Goal: Task Accomplishment & Management: Complete application form

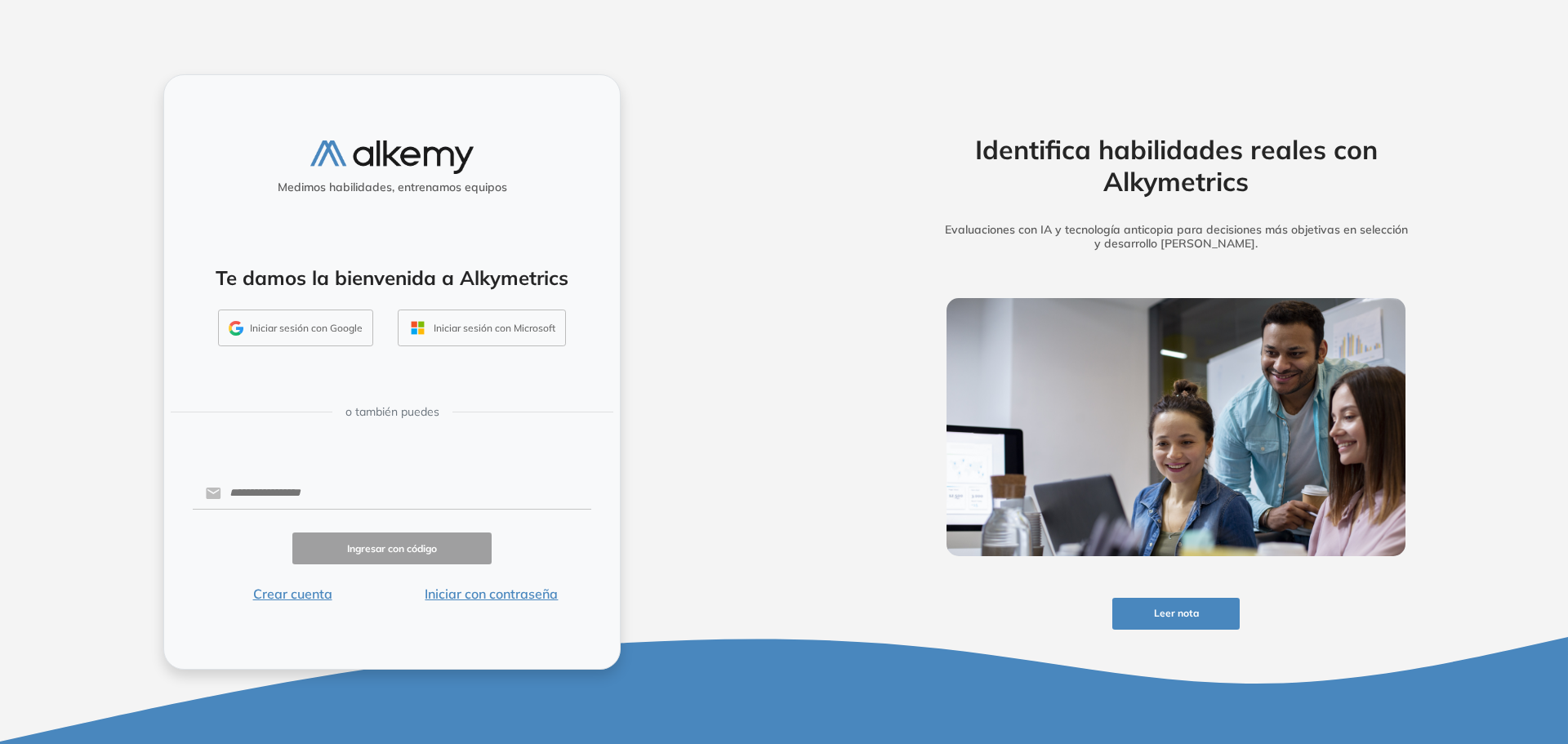
click at [287, 317] on button "Iniciar sesión con Google" at bounding box center [295, 327] width 156 height 38
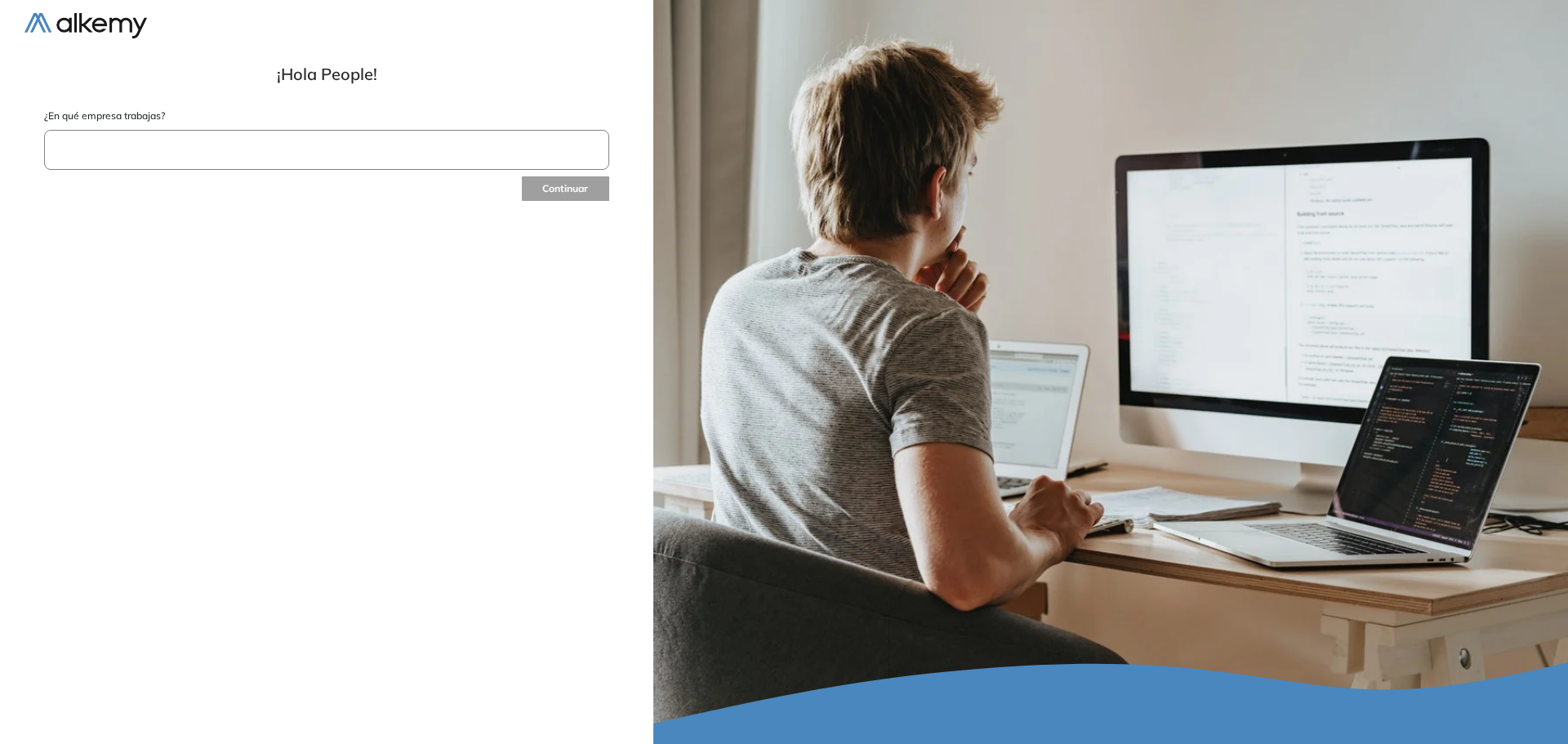
click at [483, 160] on input "text" at bounding box center [327, 149] width 565 height 40
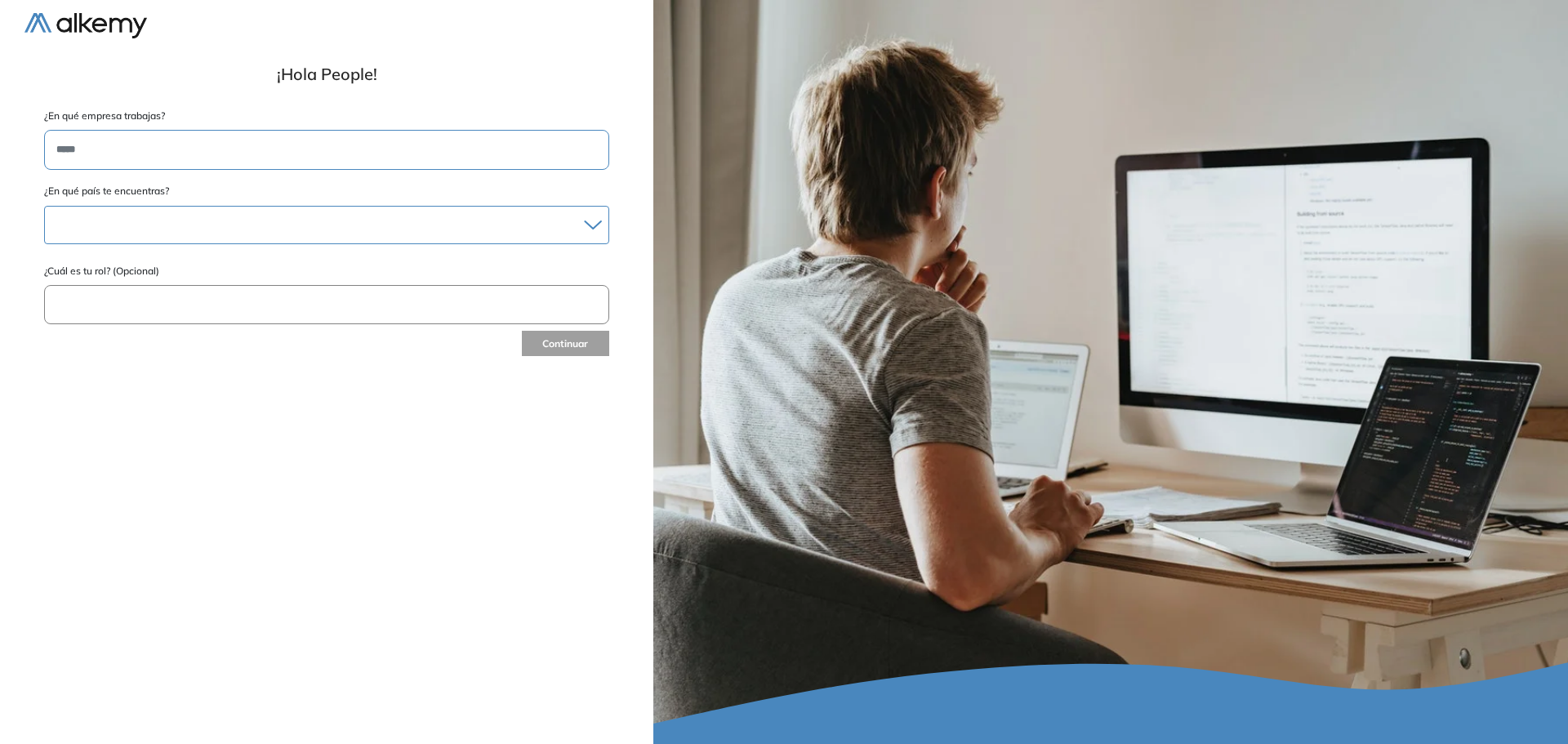
type input "*****"
click at [517, 237] on div "Albania Andorra Antigua y Barbuda Argentina Aruba Australia Austria Bahamas Bar…" at bounding box center [327, 225] width 565 height 39
click at [512, 232] on div at bounding box center [327, 225] width 564 height 24
click at [123, 273] on li "Argentina" at bounding box center [327, 274] width 549 height 17
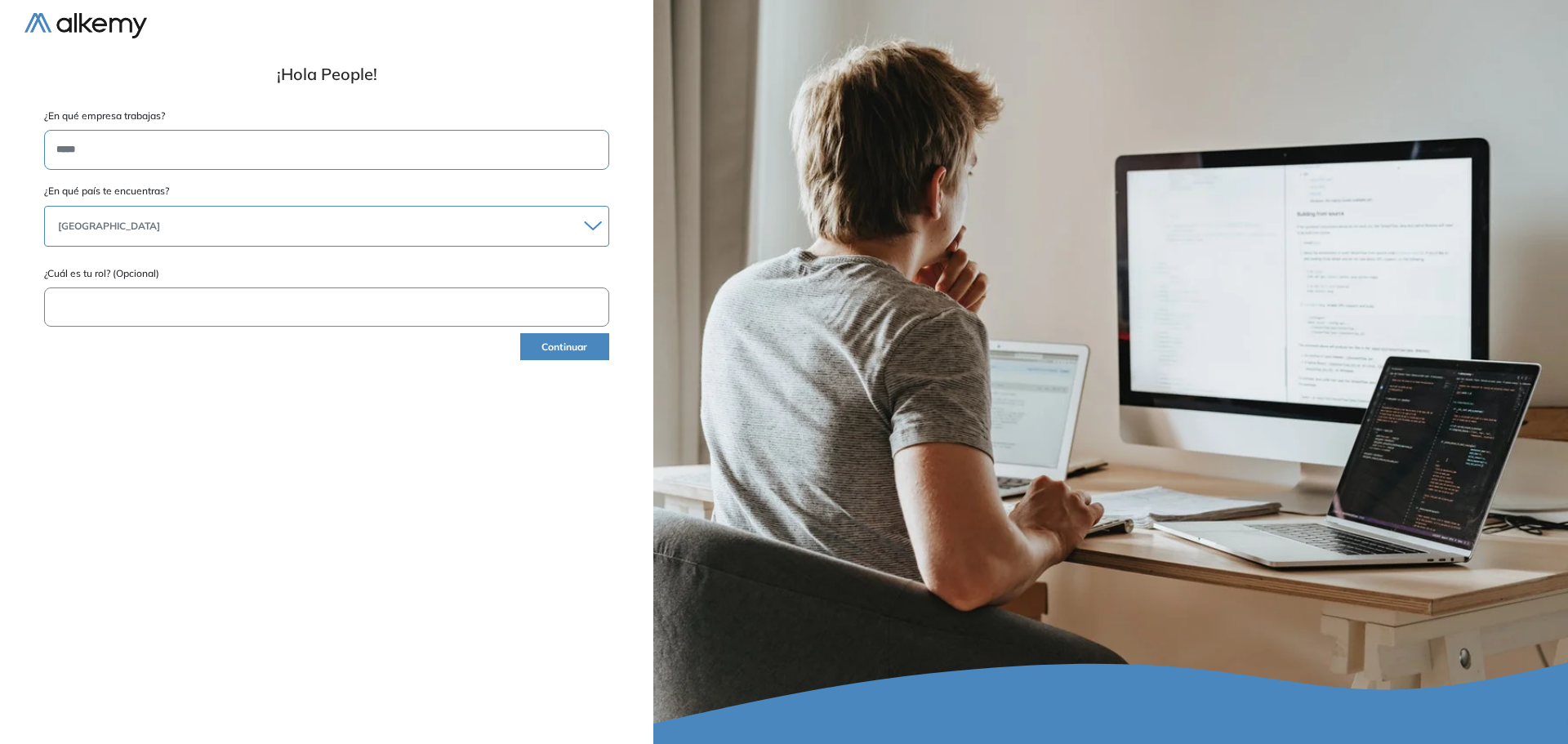
click at [215, 304] on input "text" at bounding box center [327, 306] width 565 height 40
click at [233, 307] on input "********" at bounding box center [327, 306] width 565 height 40
type input "**********"
click at [589, 332] on form "**********" at bounding box center [327, 235] width 605 height 255
drag, startPoint x: 591, startPoint y: 347, endPoint x: 606, endPoint y: 438, distance: 92.2
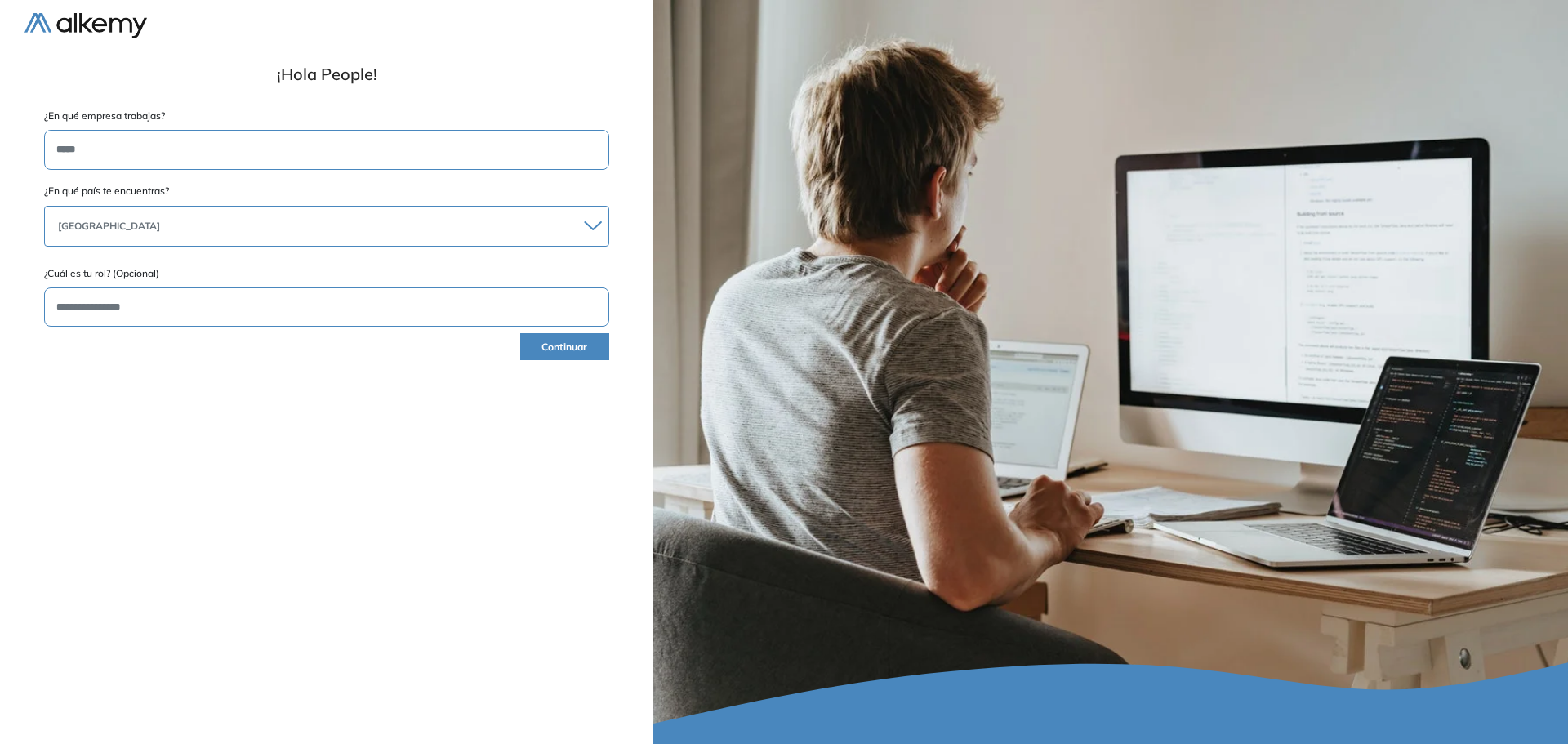
click at [593, 352] on button "Continuar" at bounding box center [564, 346] width 89 height 27
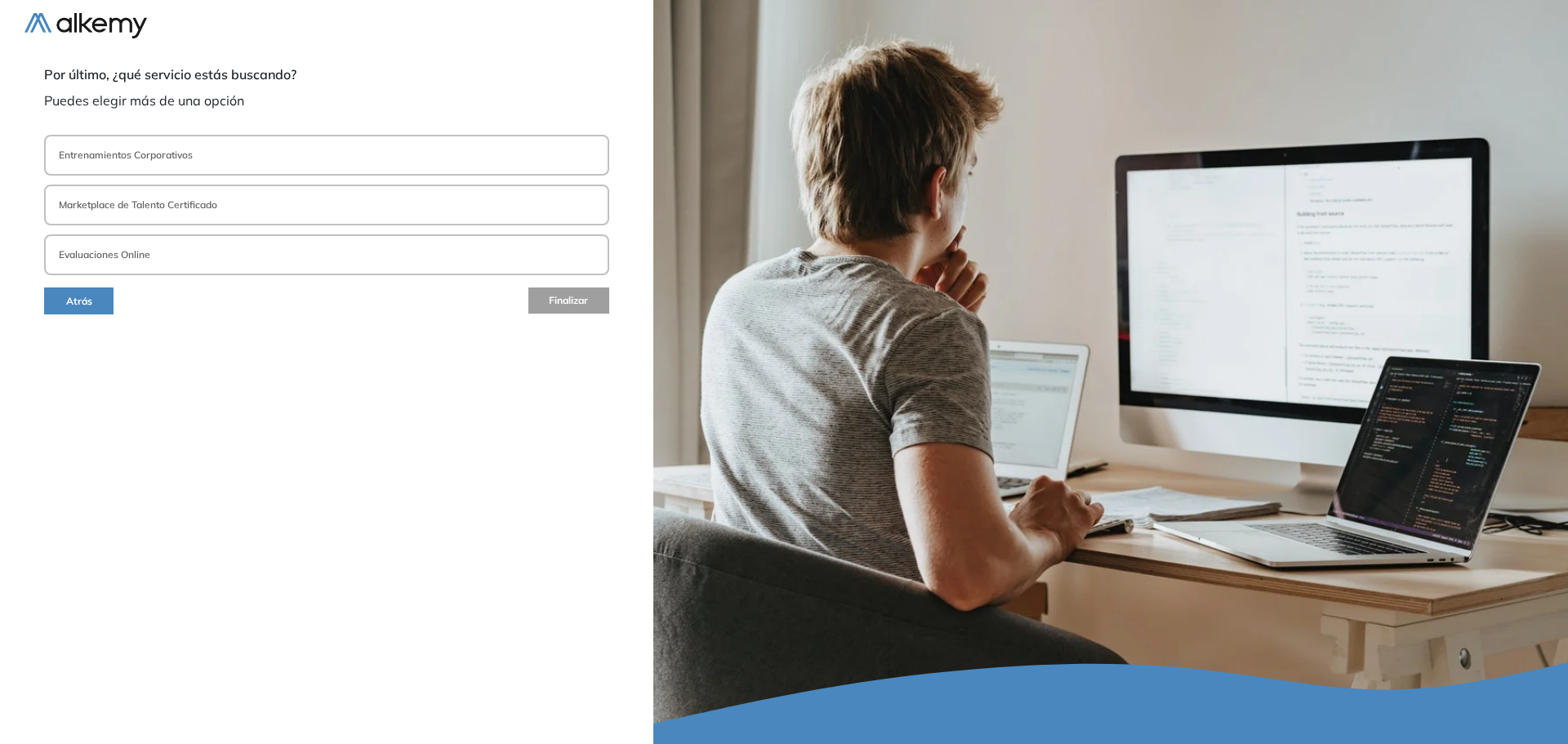
click at [231, 137] on button "Entrenamientos Corporativos" at bounding box center [327, 155] width 565 height 40
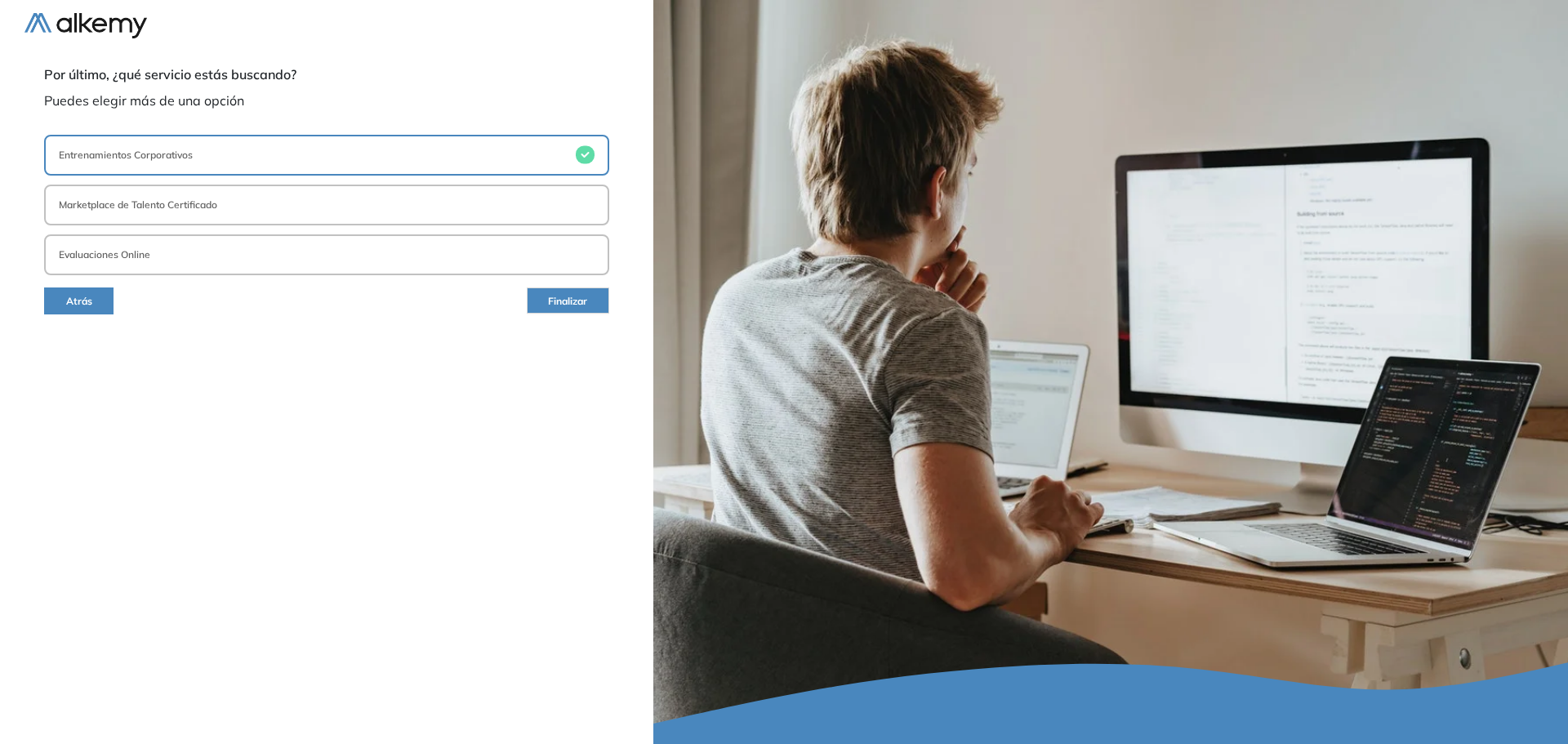
drag, startPoint x: 181, startPoint y: 251, endPoint x: 135, endPoint y: 321, distance: 83.8
click at [180, 251] on button "Evaluaciones Online" at bounding box center [327, 255] width 565 height 40
drag, startPoint x: 322, startPoint y: 149, endPoint x: 351, endPoint y: 207, distance: 64.8
click at [322, 150] on button "Entrenamientos Corporativos" at bounding box center [327, 155] width 565 height 40
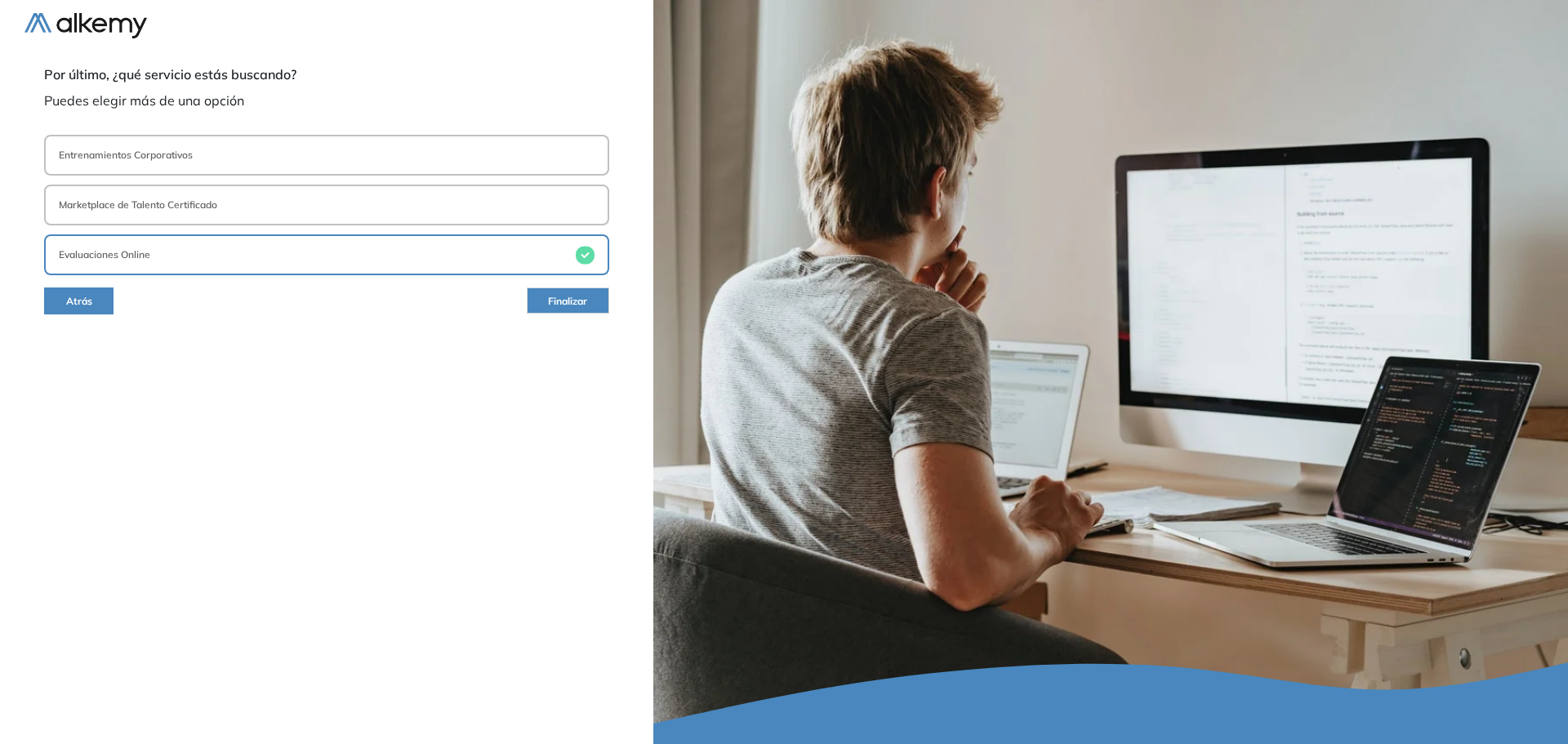
click at [594, 300] on button "Finalizar" at bounding box center [569, 300] width 83 height 26
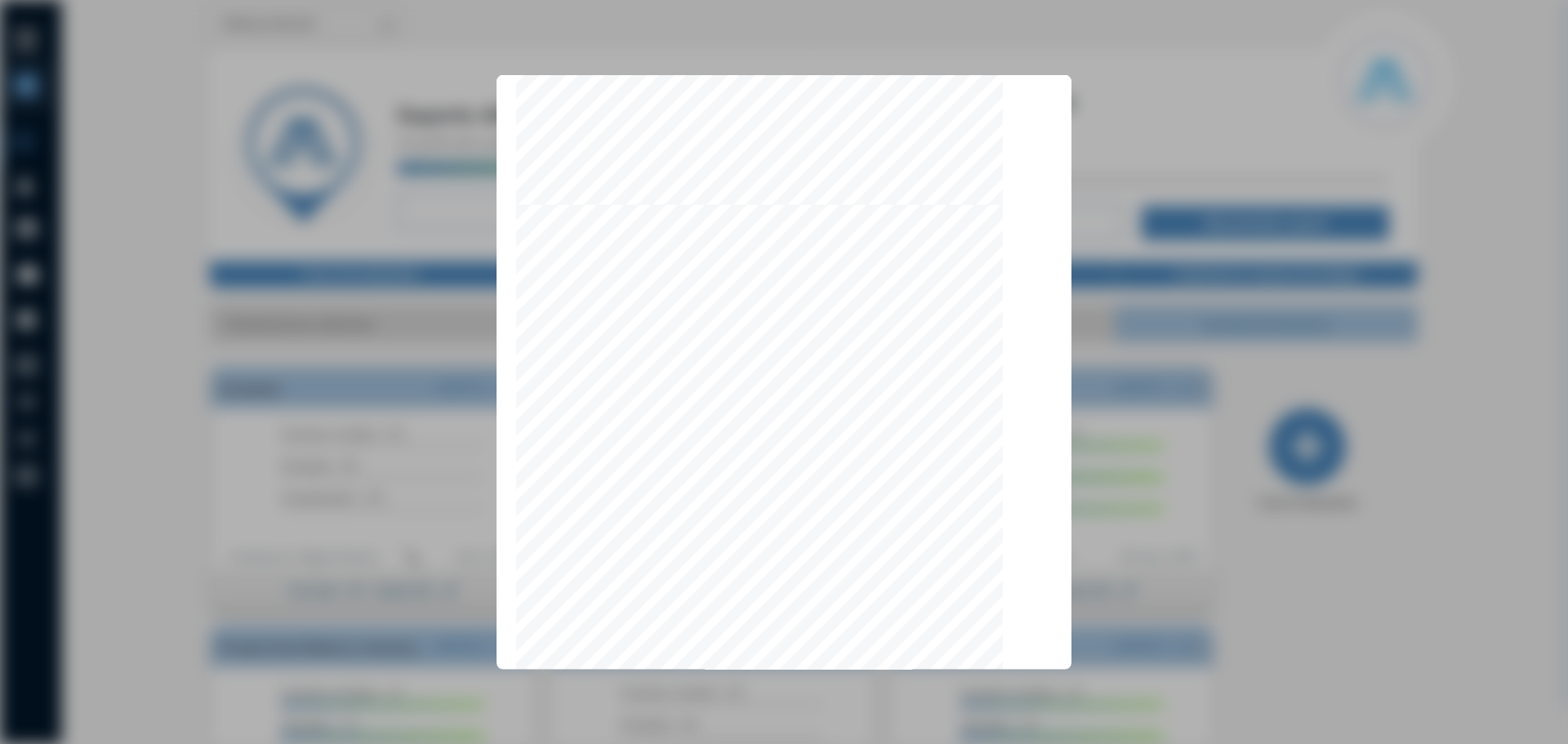
scroll to position [5029, 0]
click at [1008, 624] on button "Aceptar" at bounding box center [1015, 627] width 75 height 32
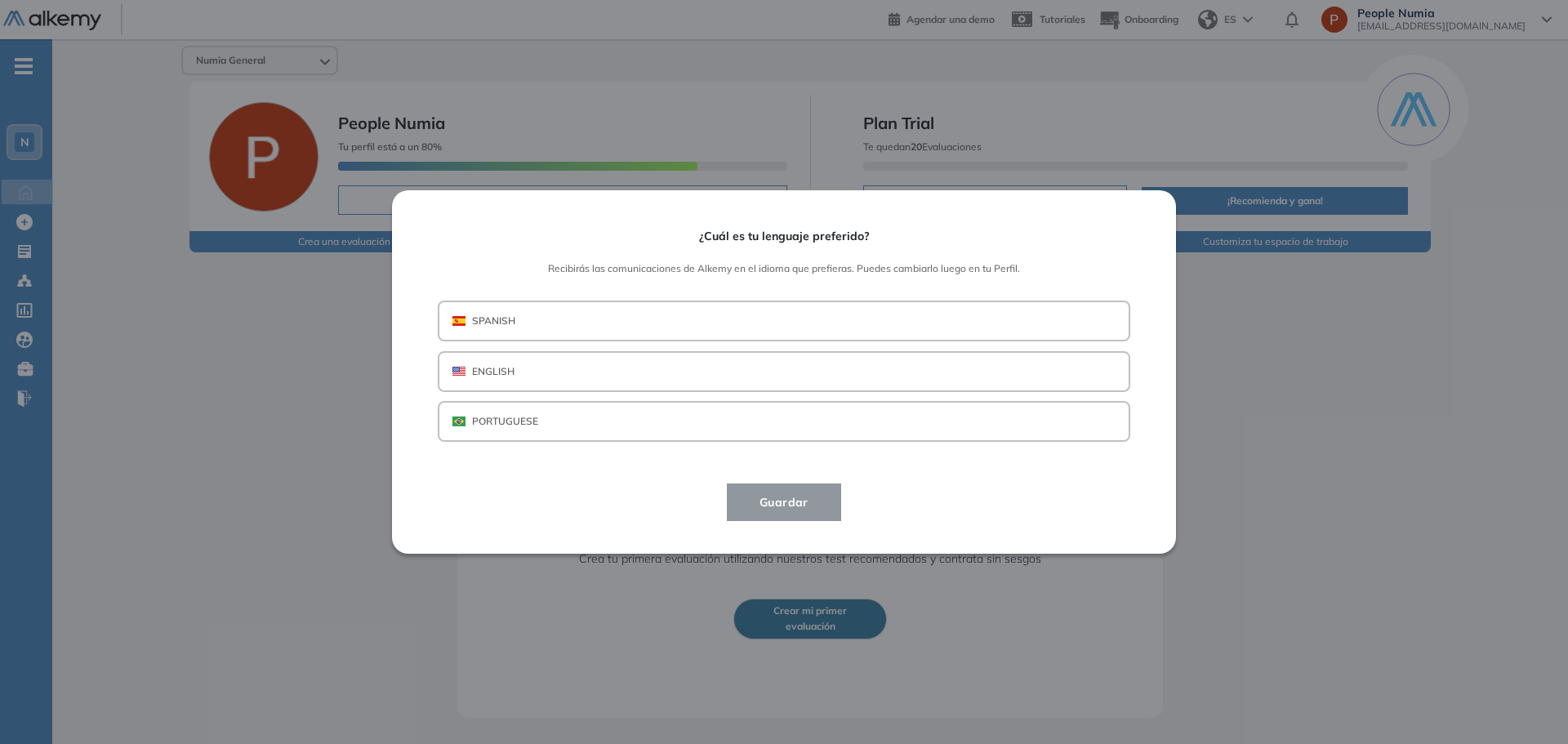
click at [526, 316] on button "SPANISH" at bounding box center [784, 321] width 693 height 40
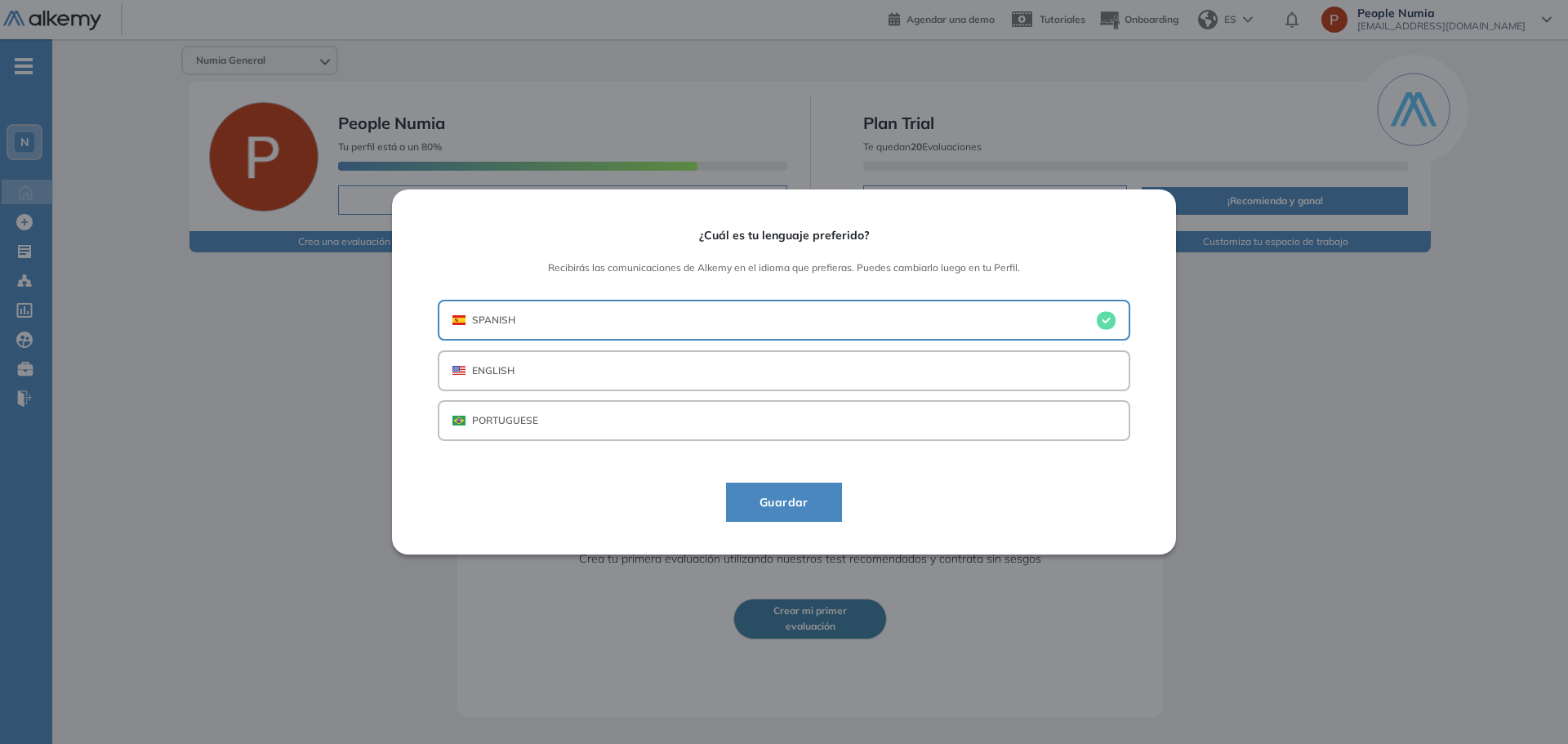
click at [761, 512] on button "Guardar" at bounding box center [784, 502] width 116 height 40
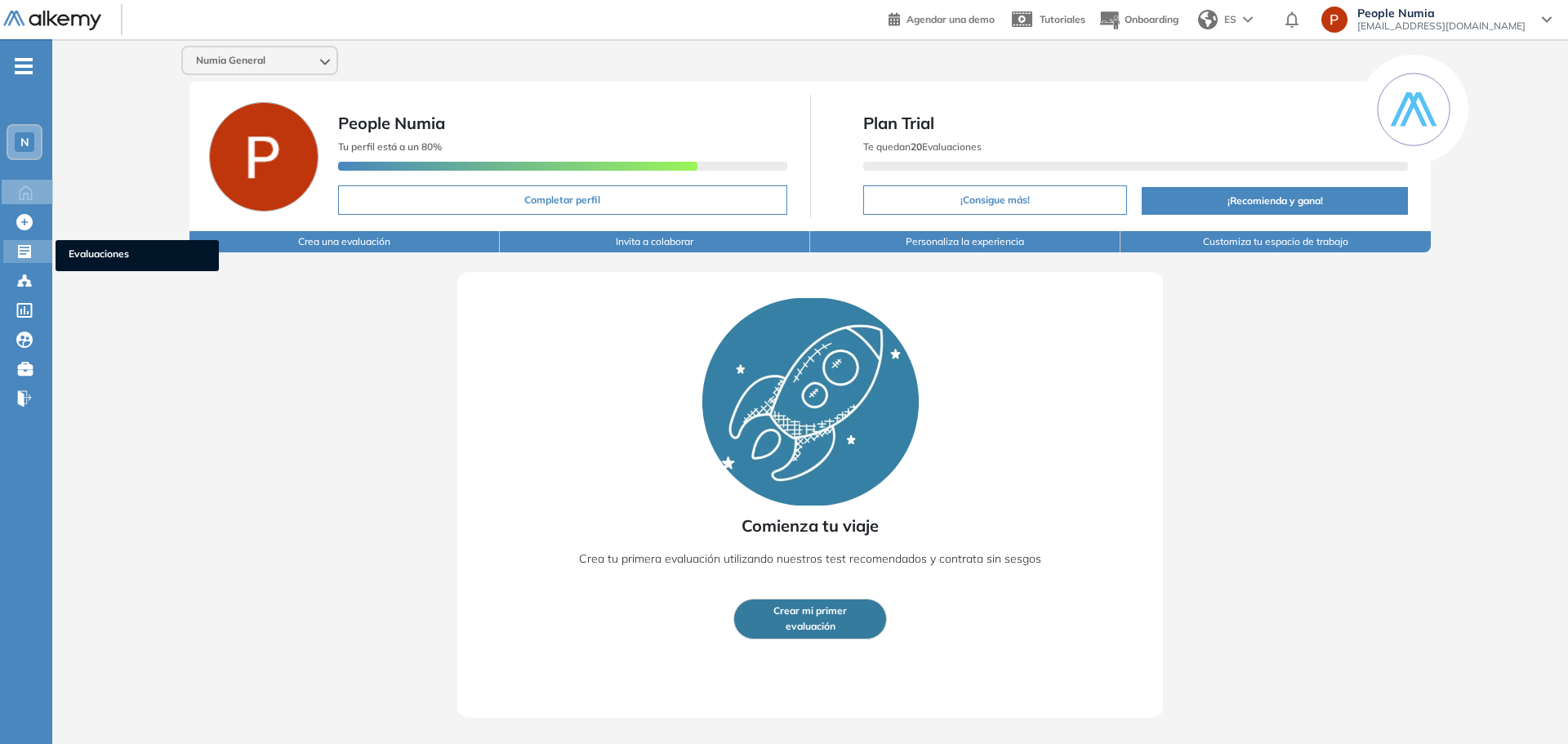
click at [20, 247] on icon at bounding box center [25, 252] width 17 height 17
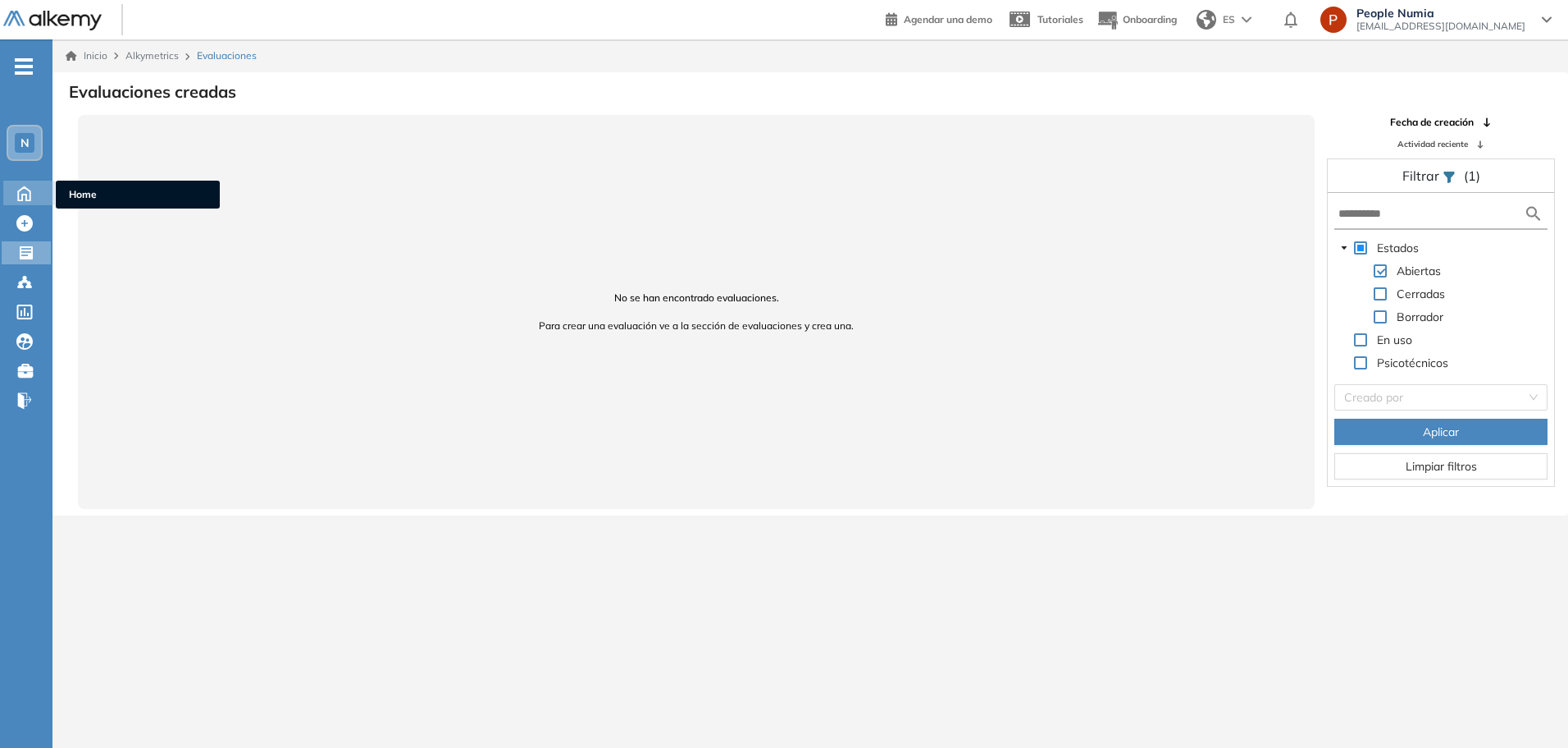
click at [25, 187] on icon at bounding box center [24, 193] width 12 height 14
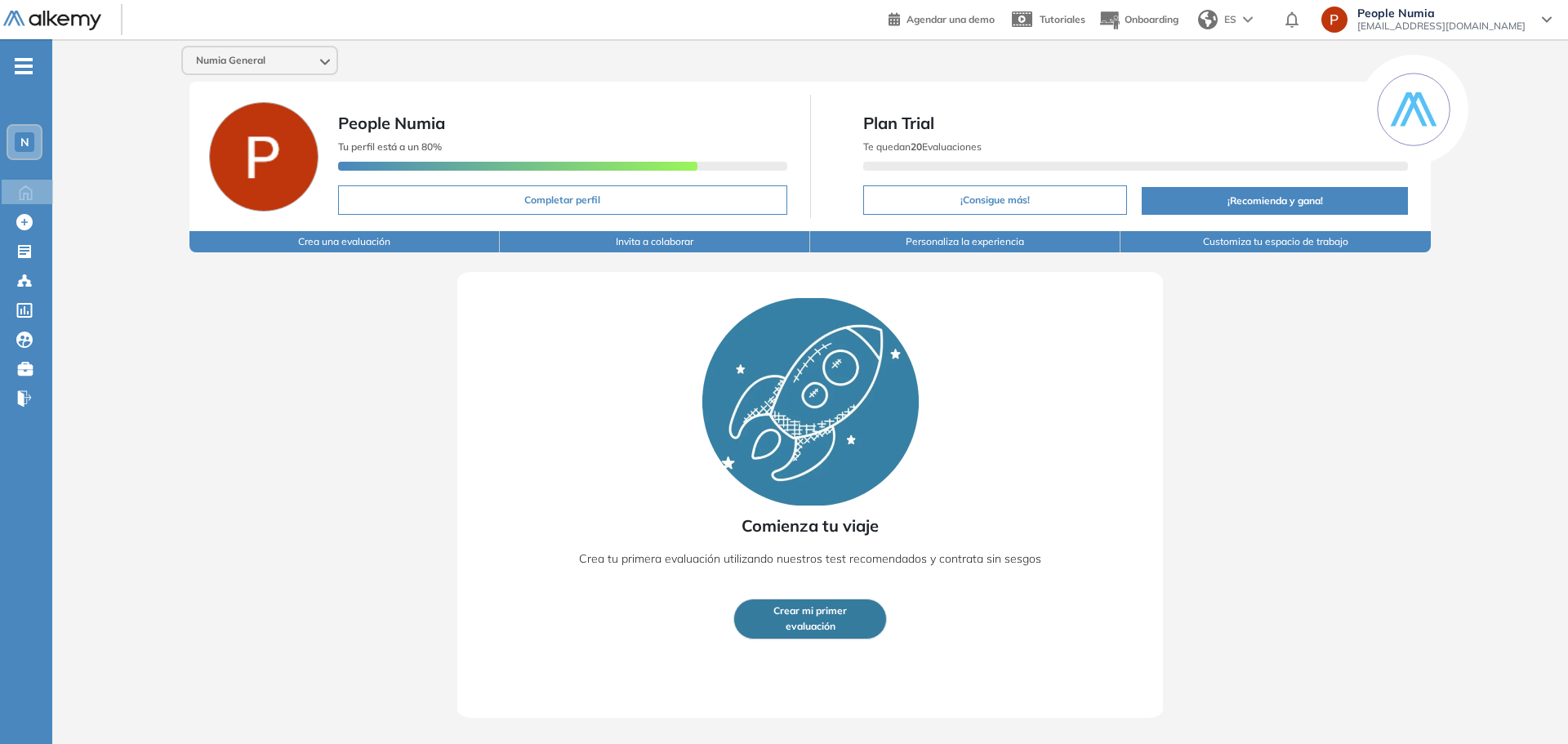
click at [790, 624] on span "evaluación" at bounding box center [811, 626] width 50 height 16
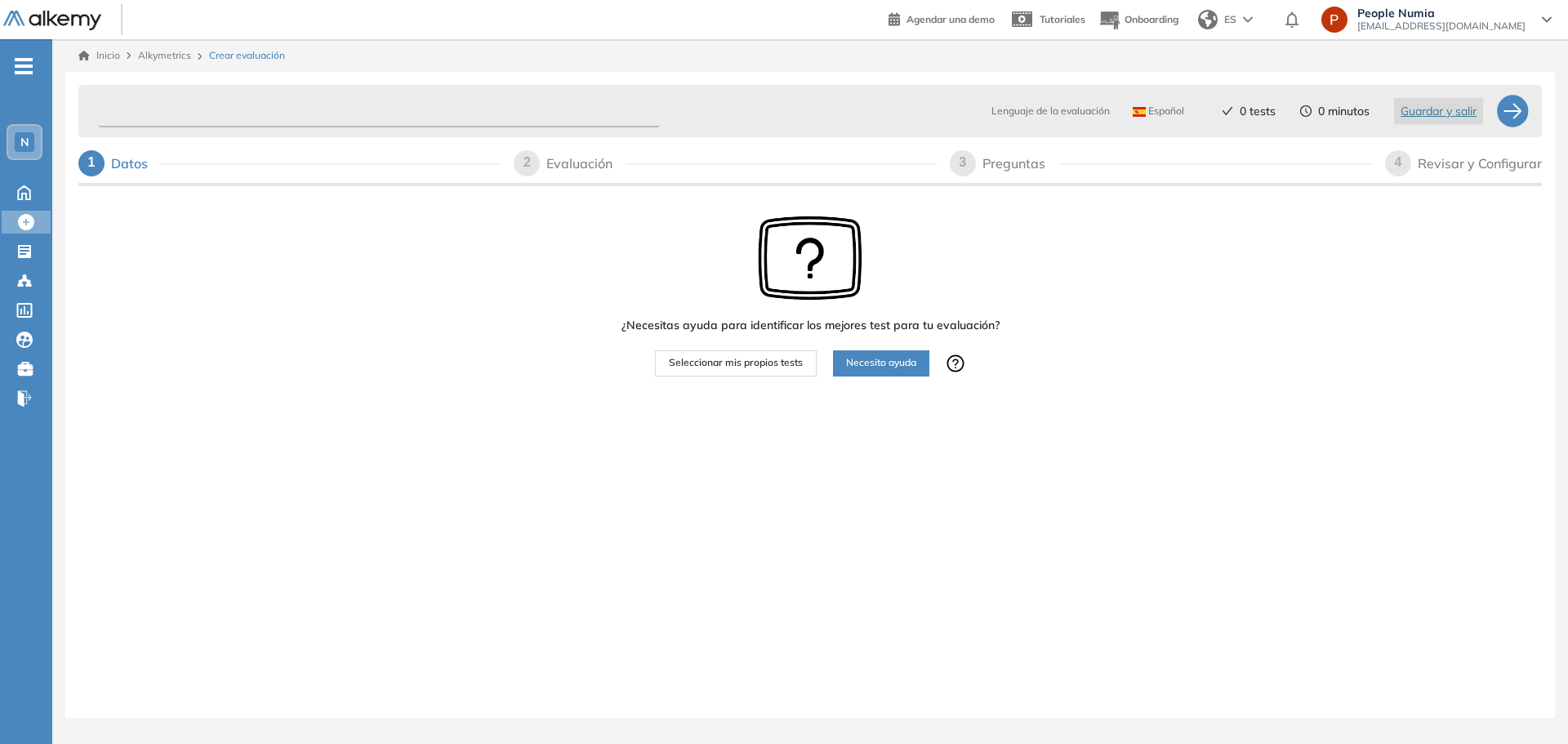
click at [296, 113] on input "text" at bounding box center [379, 111] width 562 height 32
click at [167, 56] on span "Alkymetrics" at bounding box center [165, 54] width 53 height 12
click at [27, 63] on span "-" at bounding box center [24, 64] width 18 height 13
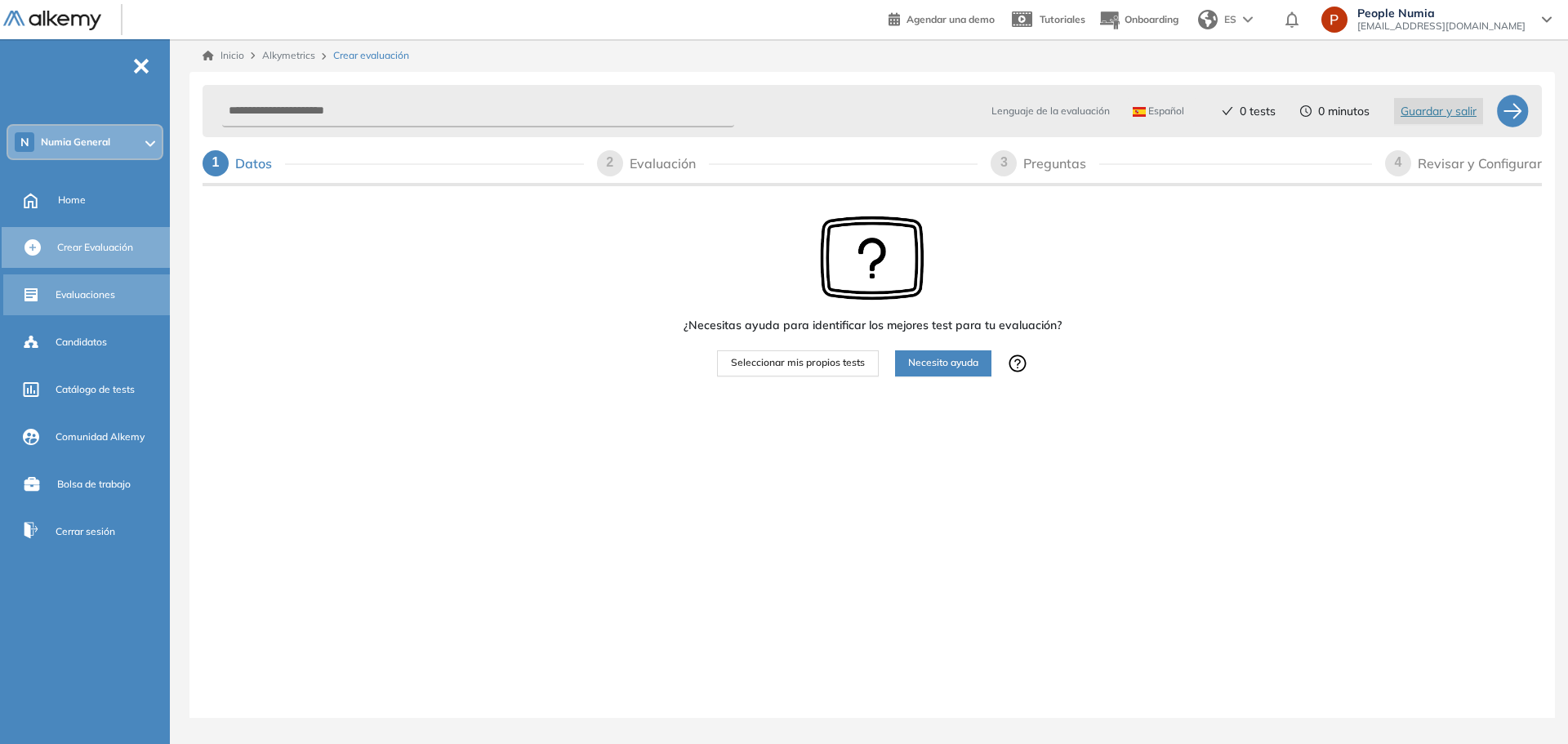
click at [81, 297] on span "Evaluaciones" at bounding box center [85, 294] width 60 height 15
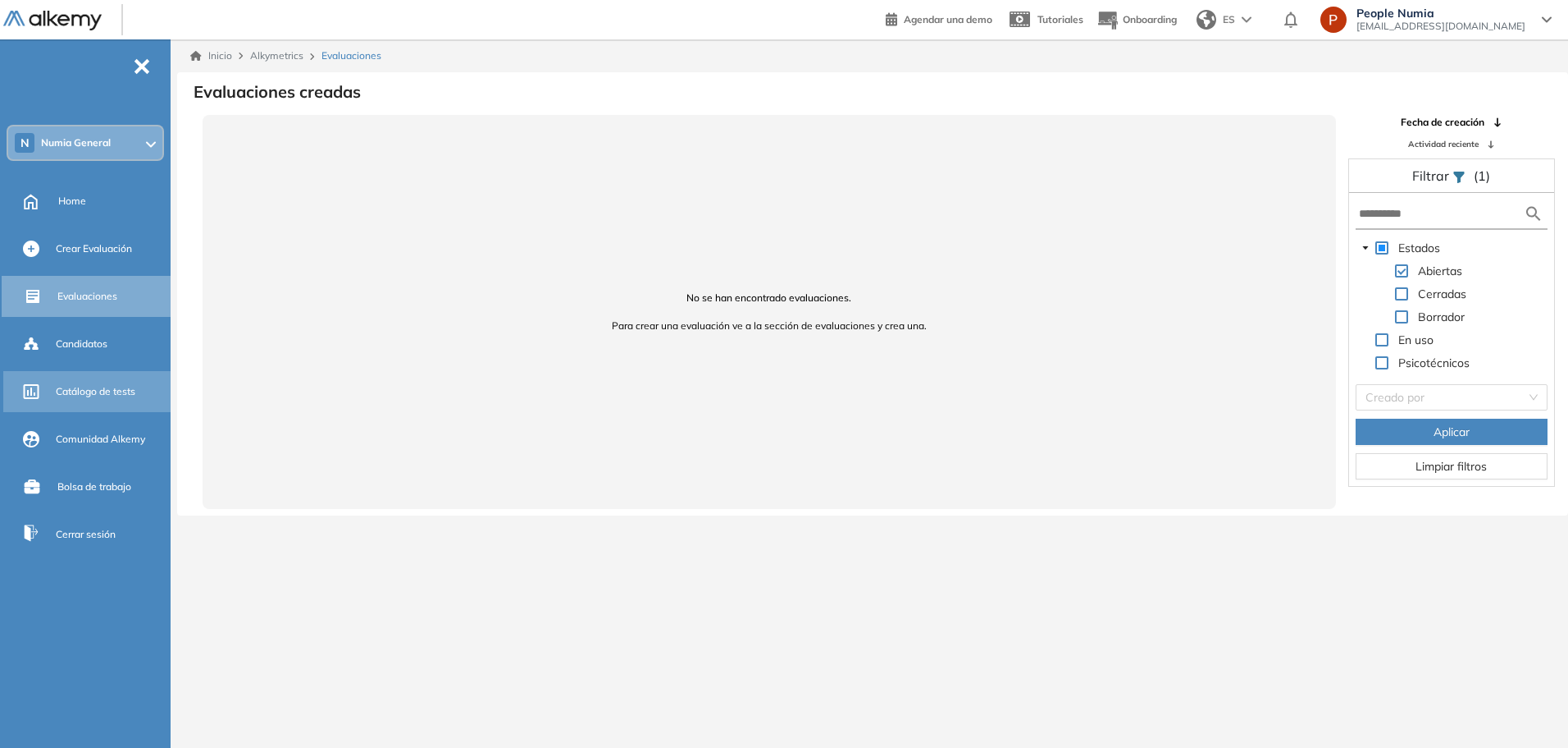
click at [90, 381] on div "Catálogo de tests" at bounding box center [111, 391] width 112 height 28
